Goal: Communication & Community: Answer question/provide support

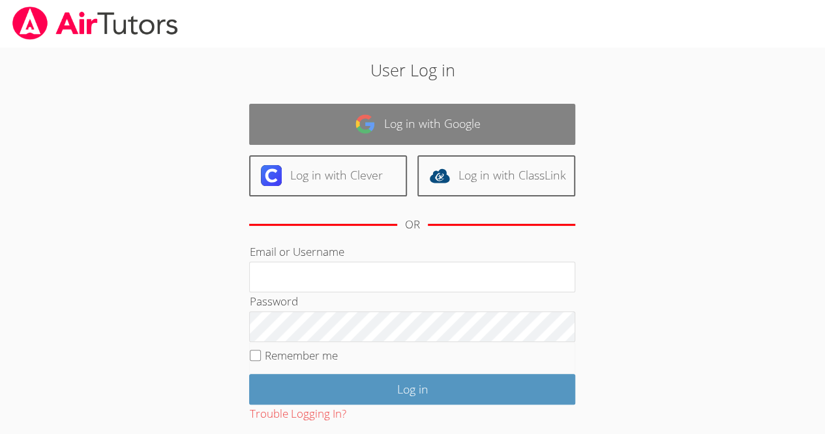
click at [386, 128] on link "Log in with Google" at bounding box center [412, 124] width 326 height 41
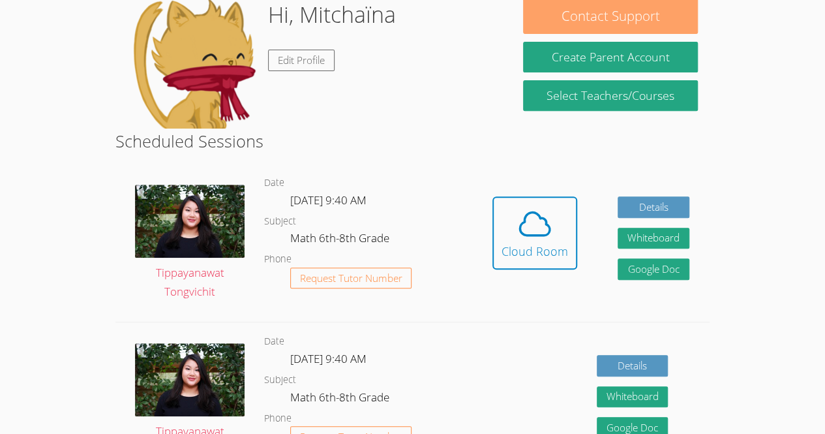
scroll to position [214, 0]
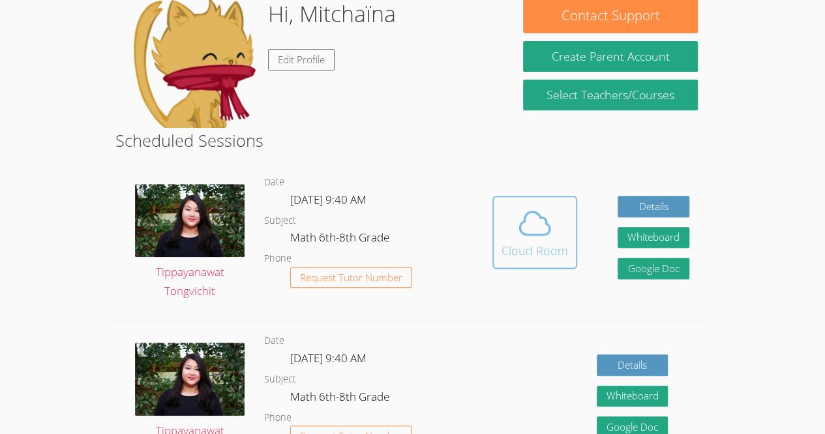
click at [526, 250] on div "Cloud Room" at bounding box center [534, 250] width 67 height 18
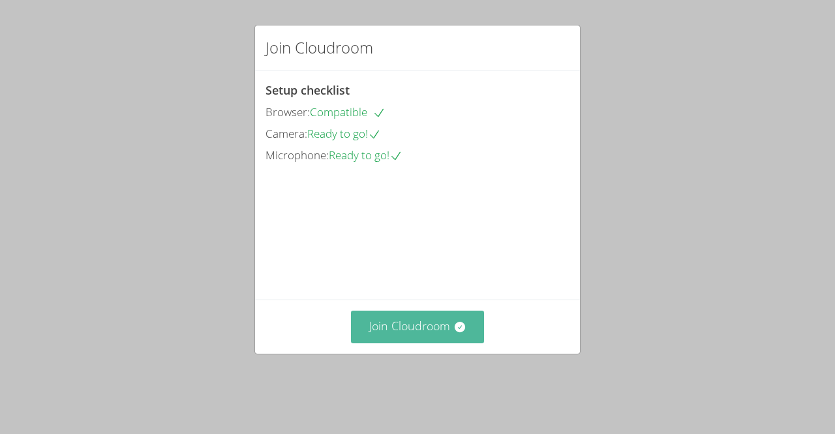
click at [404, 342] on button "Join Cloudroom" at bounding box center [418, 326] width 134 height 32
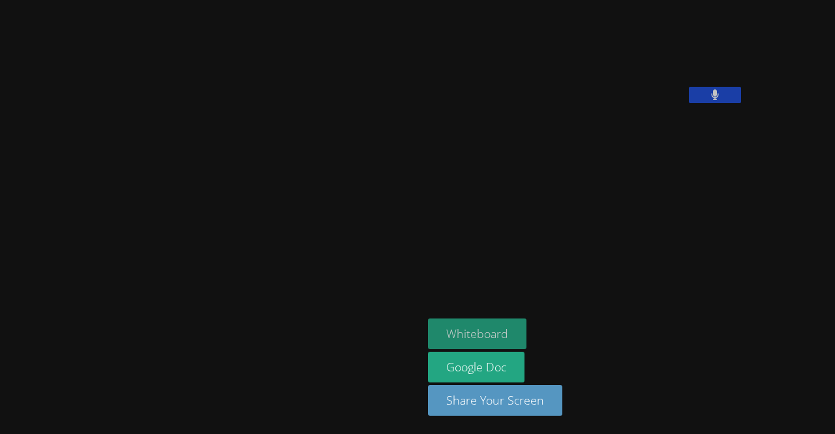
click at [428, 338] on button "Whiteboard" at bounding box center [477, 333] width 98 height 31
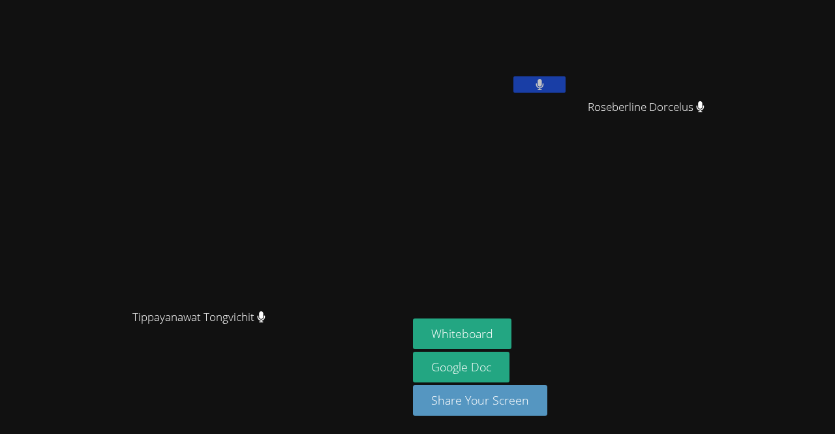
click at [544, 79] on icon at bounding box center [539, 84] width 8 height 11
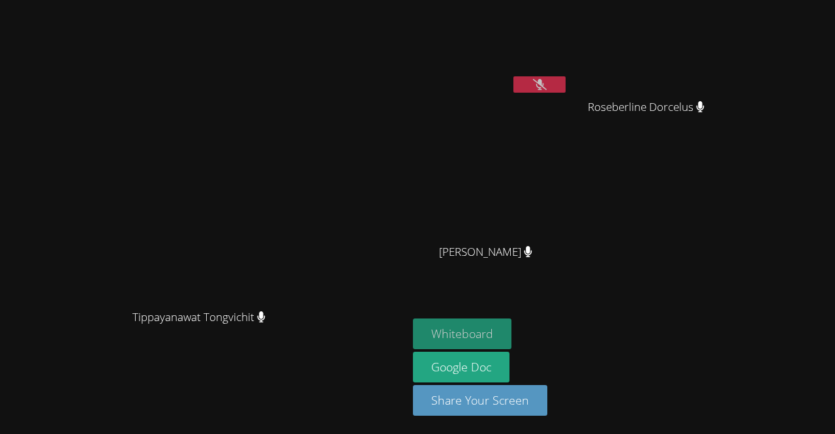
click at [511, 338] on button "Whiteboard" at bounding box center [462, 333] width 98 height 31
click at [565, 85] on button at bounding box center [539, 84] width 52 height 16
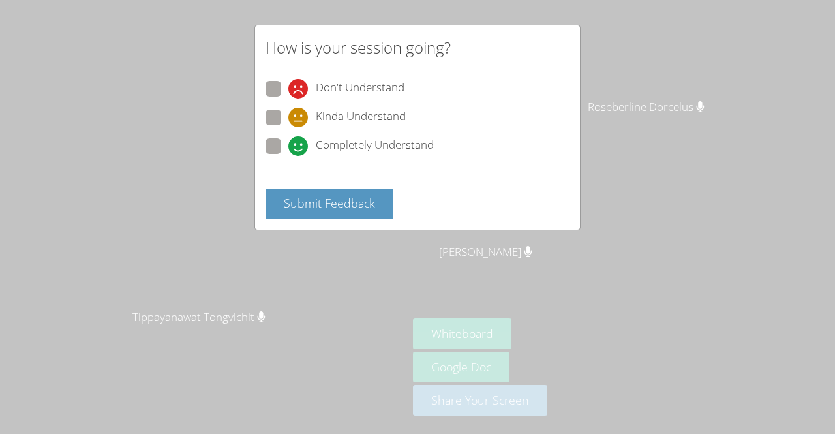
click at [288, 98] on span at bounding box center [288, 98] width 0 height 0
click at [288, 89] on input "Don't Understand" at bounding box center [293, 86] width 11 height 11
radio input "true"
click at [253, 148] on div "How is your session going? Don't Understand Kinda Understand Completely Underst…" at bounding box center [417, 217] width 835 height 434
click at [288, 156] on span at bounding box center [288, 156] width 0 height 0
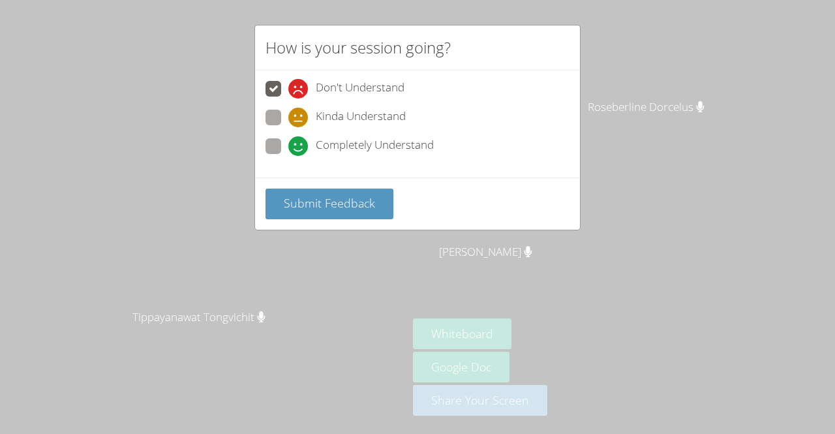
click at [288, 149] on input "Completely Understand" at bounding box center [293, 143] width 11 height 11
radio input "true"
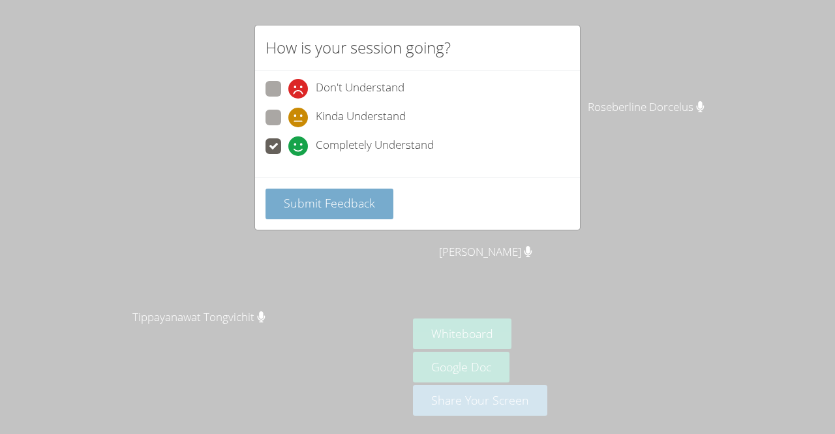
click at [278, 201] on button "Submit Feedback" at bounding box center [329, 203] width 128 height 31
